Goal: Task Accomplishment & Management: Manage account settings

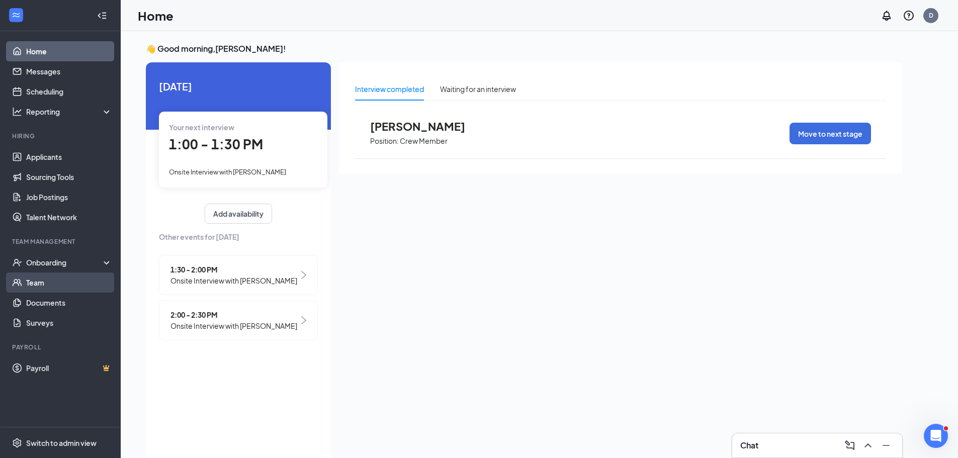
click at [39, 281] on link "Team" at bounding box center [69, 282] width 86 height 20
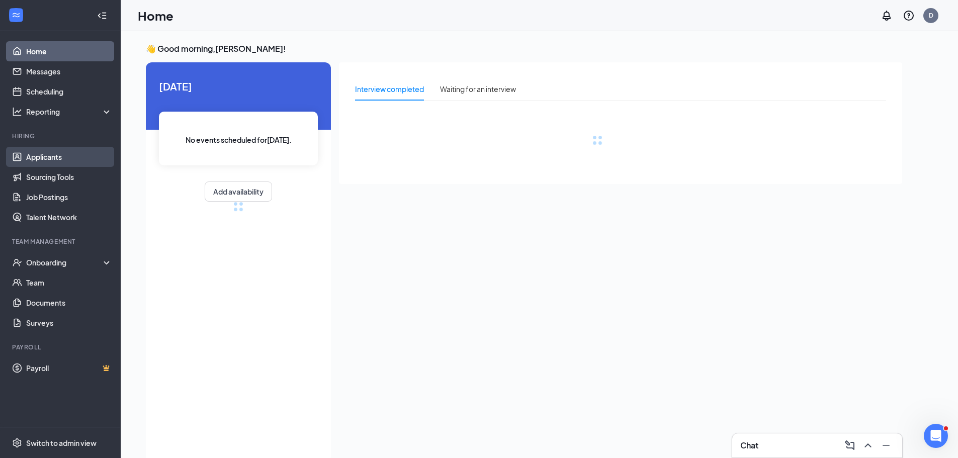
click at [49, 160] on link "Applicants" at bounding box center [69, 157] width 86 height 20
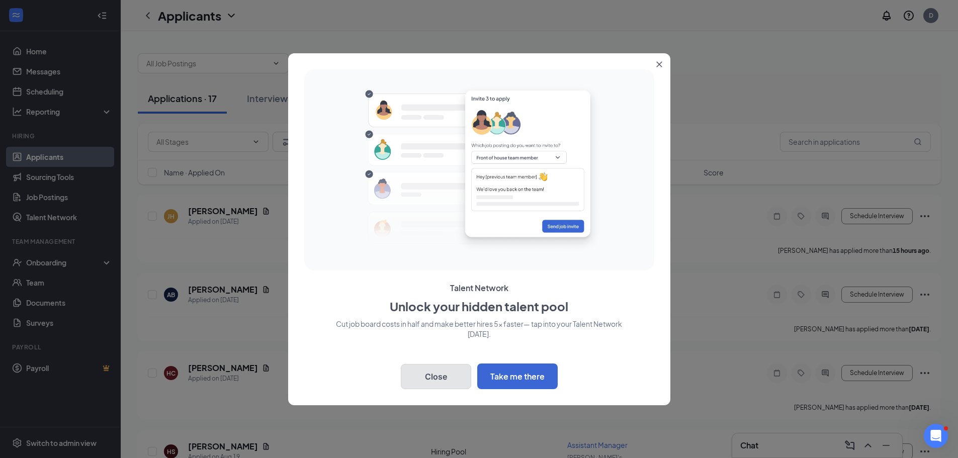
click at [435, 379] on button "Close" at bounding box center [436, 376] width 70 height 25
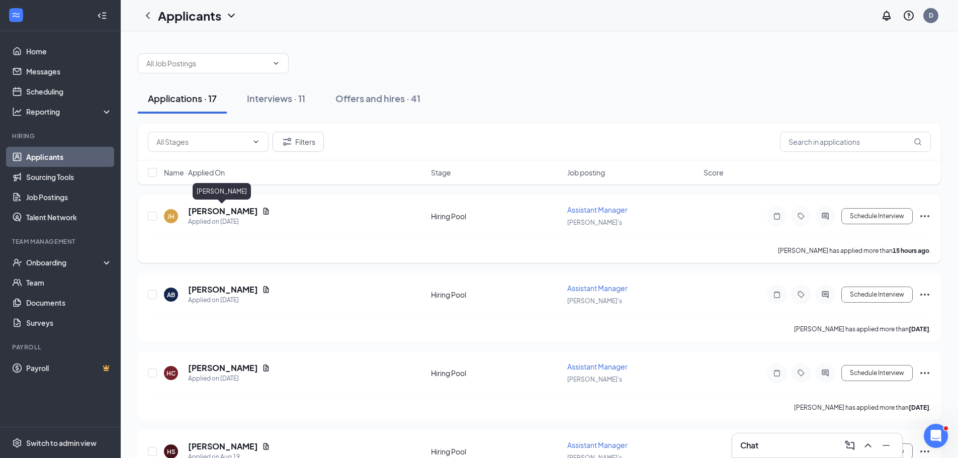
click at [232, 211] on h5 "[PERSON_NAME]" at bounding box center [223, 211] width 70 height 11
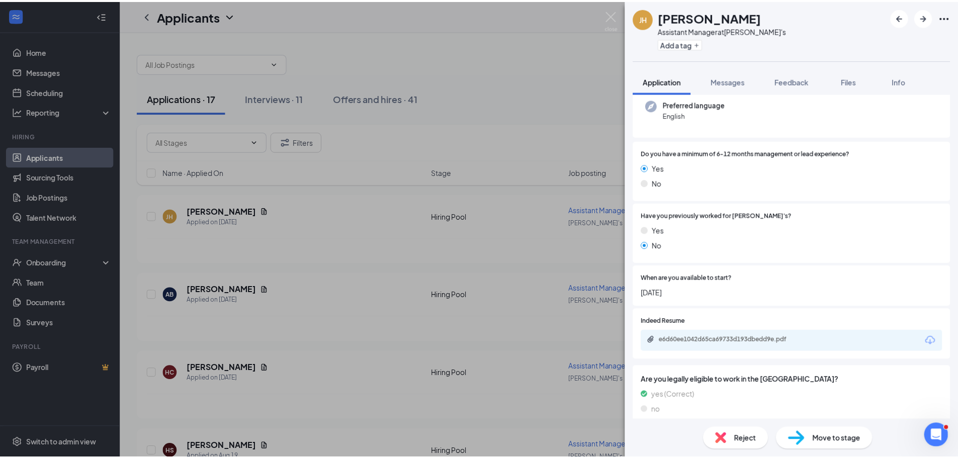
scroll to position [151, 0]
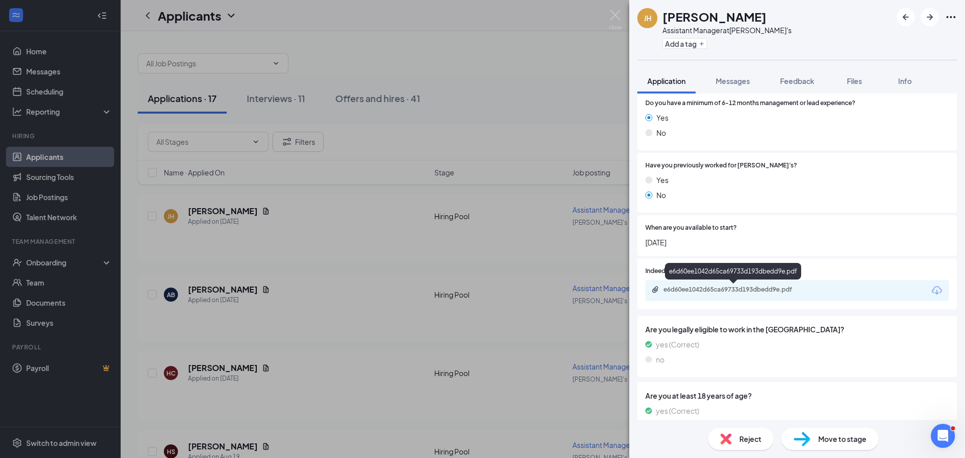
click at [710, 291] on div "e6d60ee1042d65ca69733d193dbedd9e.pdf" at bounding box center [734, 290] width 141 height 8
click at [293, 284] on div "[PERSON_NAME] Assistant Manager at [PERSON_NAME]'s Add a tag Application Messag…" at bounding box center [482, 229] width 965 height 458
